Goal: Information Seeking & Learning: Learn about a topic

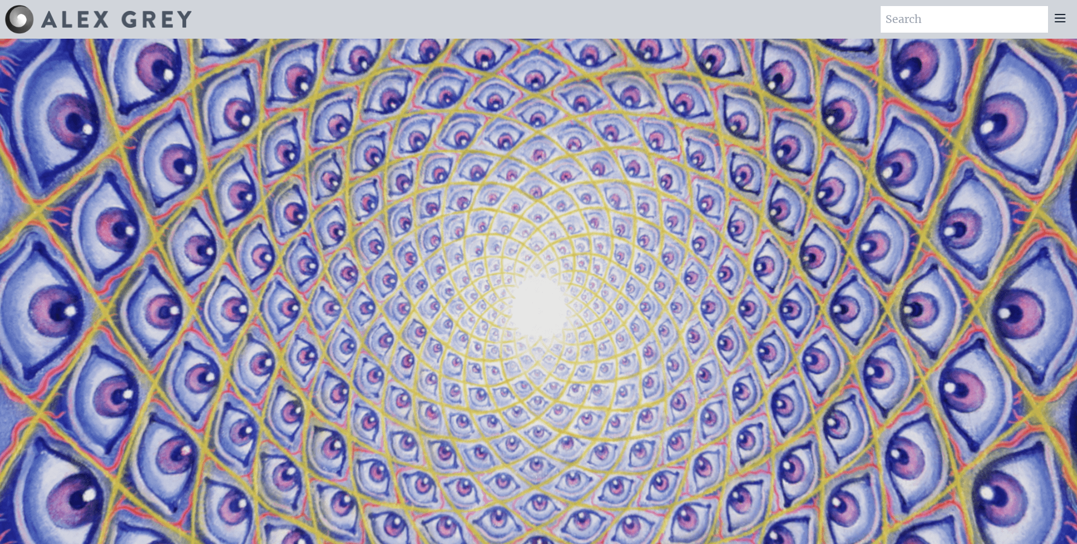
click at [1053, 18] on icon at bounding box center [1060, 18] width 14 height 14
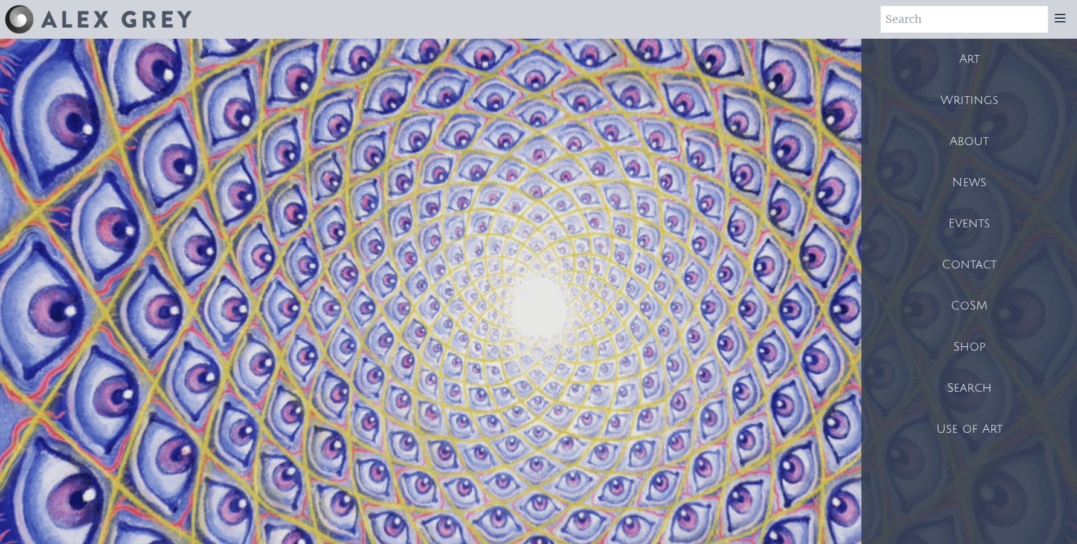
click at [976, 58] on div "Art" at bounding box center [969, 59] width 216 height 41
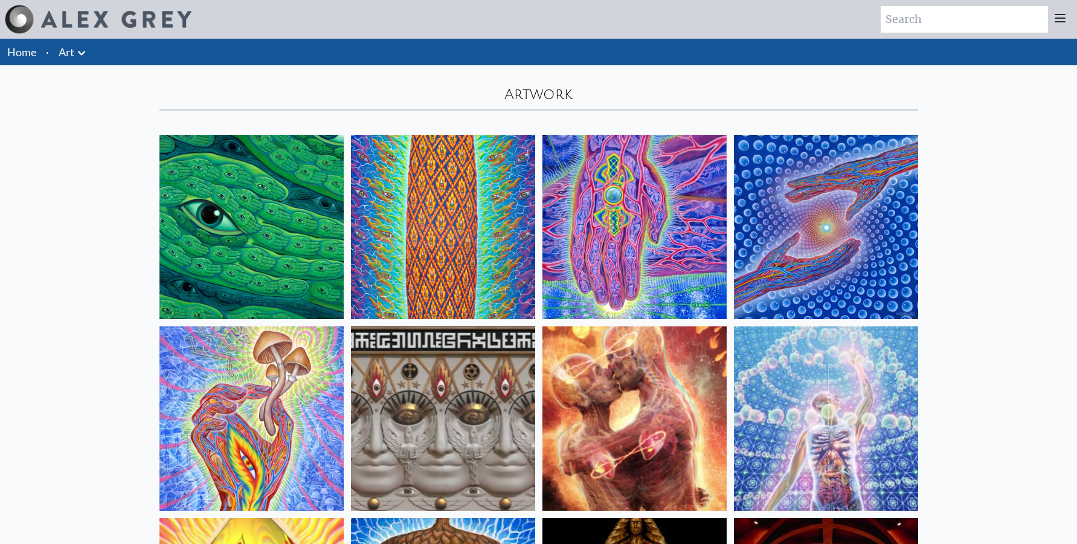
click at [76, 54] on icon at bounding box center [81, 53] width 14 height 14
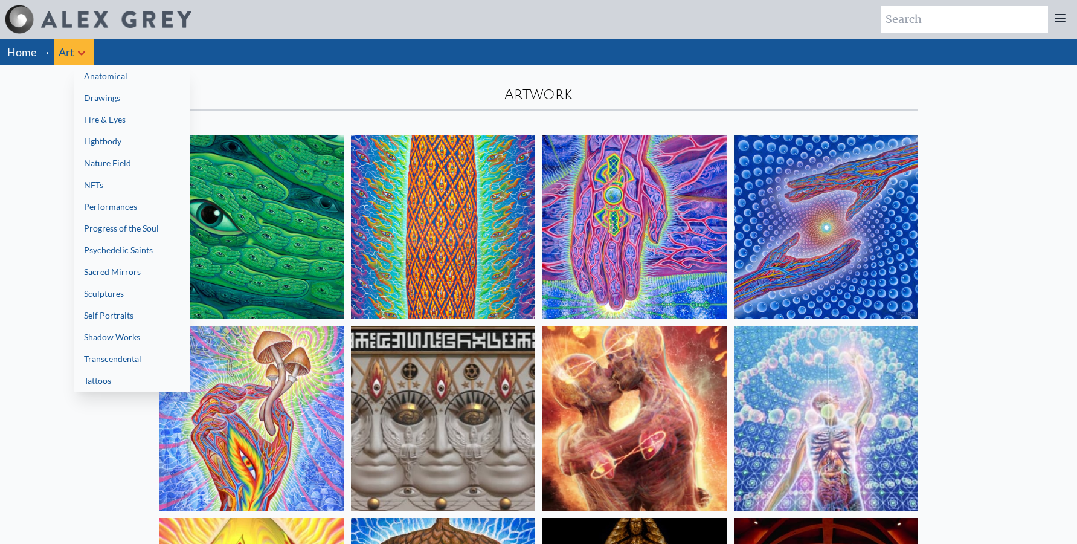
click at [125, 268] on link "Sacred Mirrors" at bounding box center [132, 272] width 116 height 22
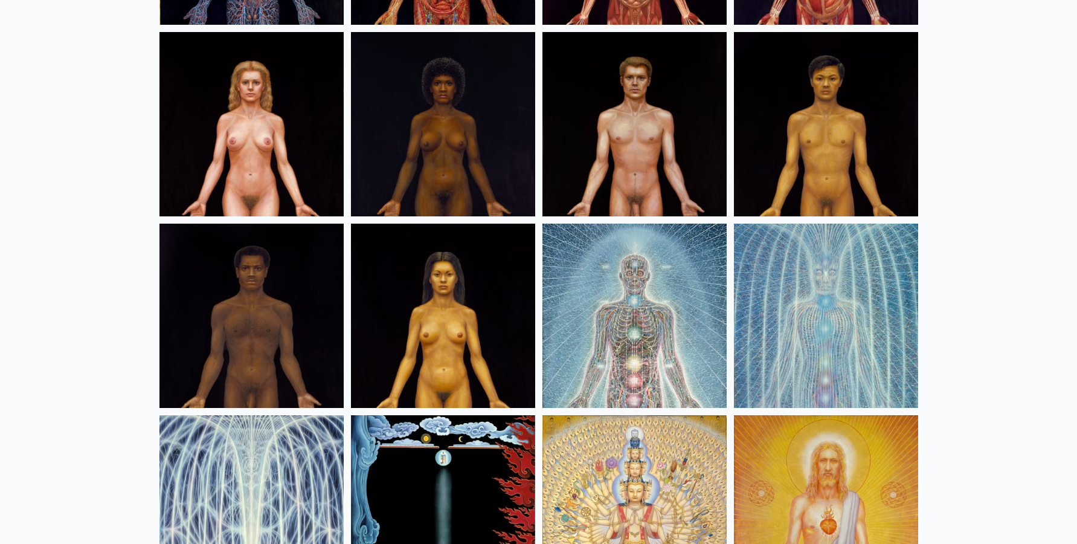
scroll to position [493, 0]
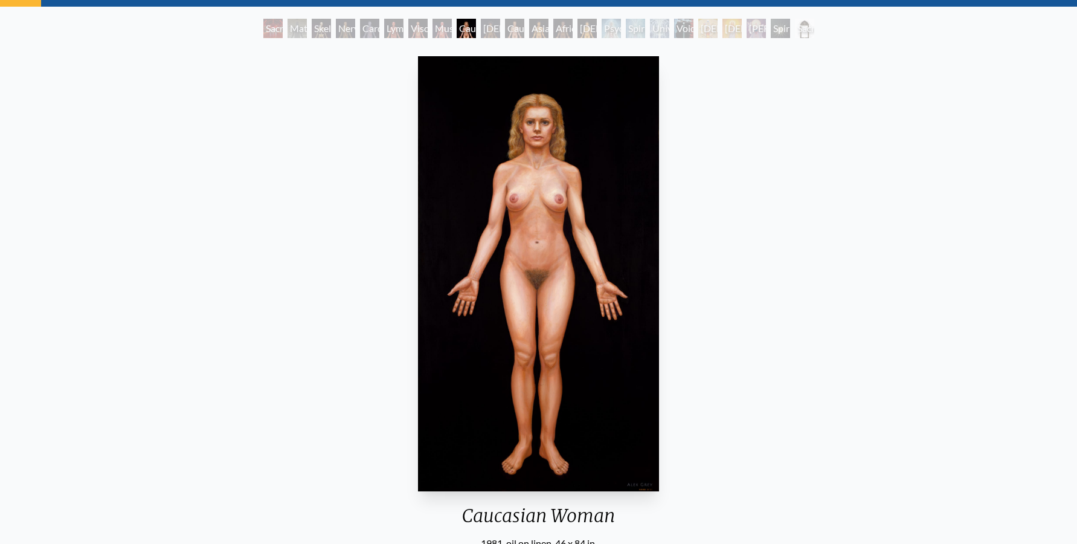
scroll to position [62, 0]
